Goal: Find specific page/section: Find specific page/section

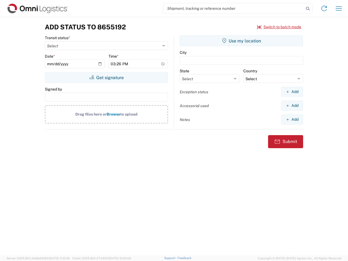
click at [234, 8] on input "search" at bounding box center [233, 8] width 141 height 10
click at [308, 9] on icon at bounding box center [308, 9] width 8 height 8
click at [324, 8] on icon at bounding box center [324, 8] width 9 height 9
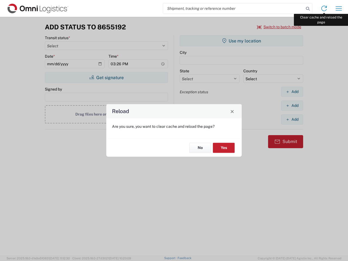
click at [339, 8] on div "Reload Are you sure, you want to clear cache and reload the page? No Yes" at bounding box center [174, 130] width 348 height 261
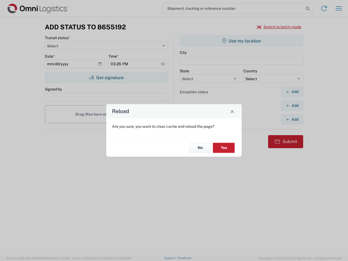
click at [279, 27] on div "Reload Are you sure, you want to clear cache and reload the page? No Yes" at bounding box center [174, 130] width 348 height 261
click at [106, 78] on div "Reload Are you sure, you want to clear cache and reload the page? No Yes" at bounding box center [174, 130] width 348 height 261
click at [242, 41] on div "Reload Are you sure, you want to clear cache and reload the page? No Yes" at bounding box center [174, 130] width 348 height 261
click at [292, 92] on div "Reload Are you sure, you want to clear cache and reload the page? No Yes" at bounding box center [174, 130] width 348 height 261
click at [292, 106] on div "Reload Are you sure, you want to clear cache and reload the page? No Yes" at bounding box center [174, 130] width 348 height 261
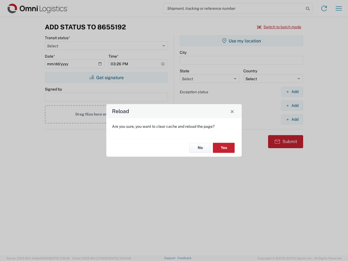
click at [292, 119] on div "Reload Are you sure, you want to clear cache and reload the page? No Yes" at bounding box center [174, 130] width 348 height 261
